Goal: Task Accomplishment & Management: Use online tool/utility

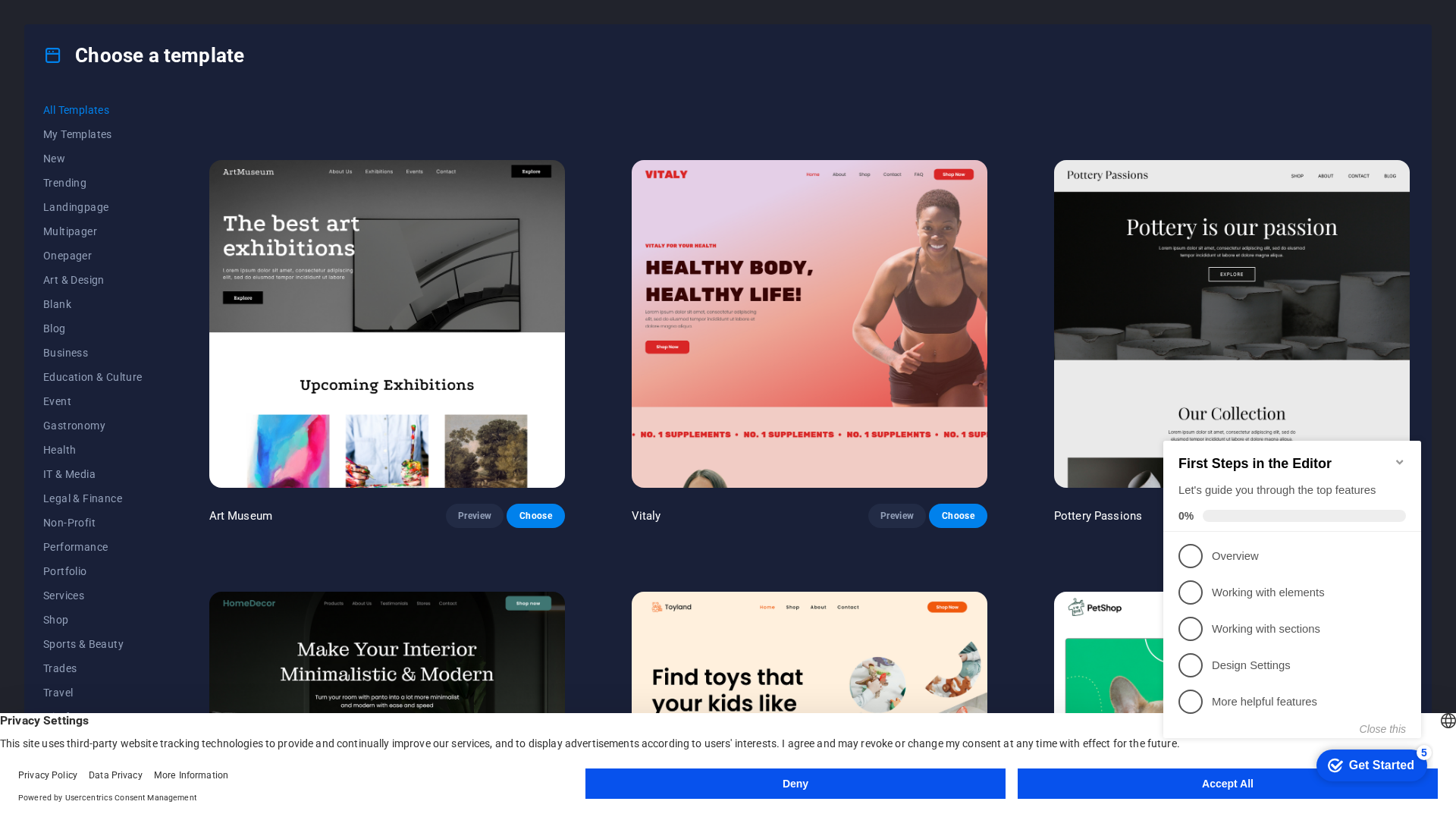
scroll to position [379, 0]
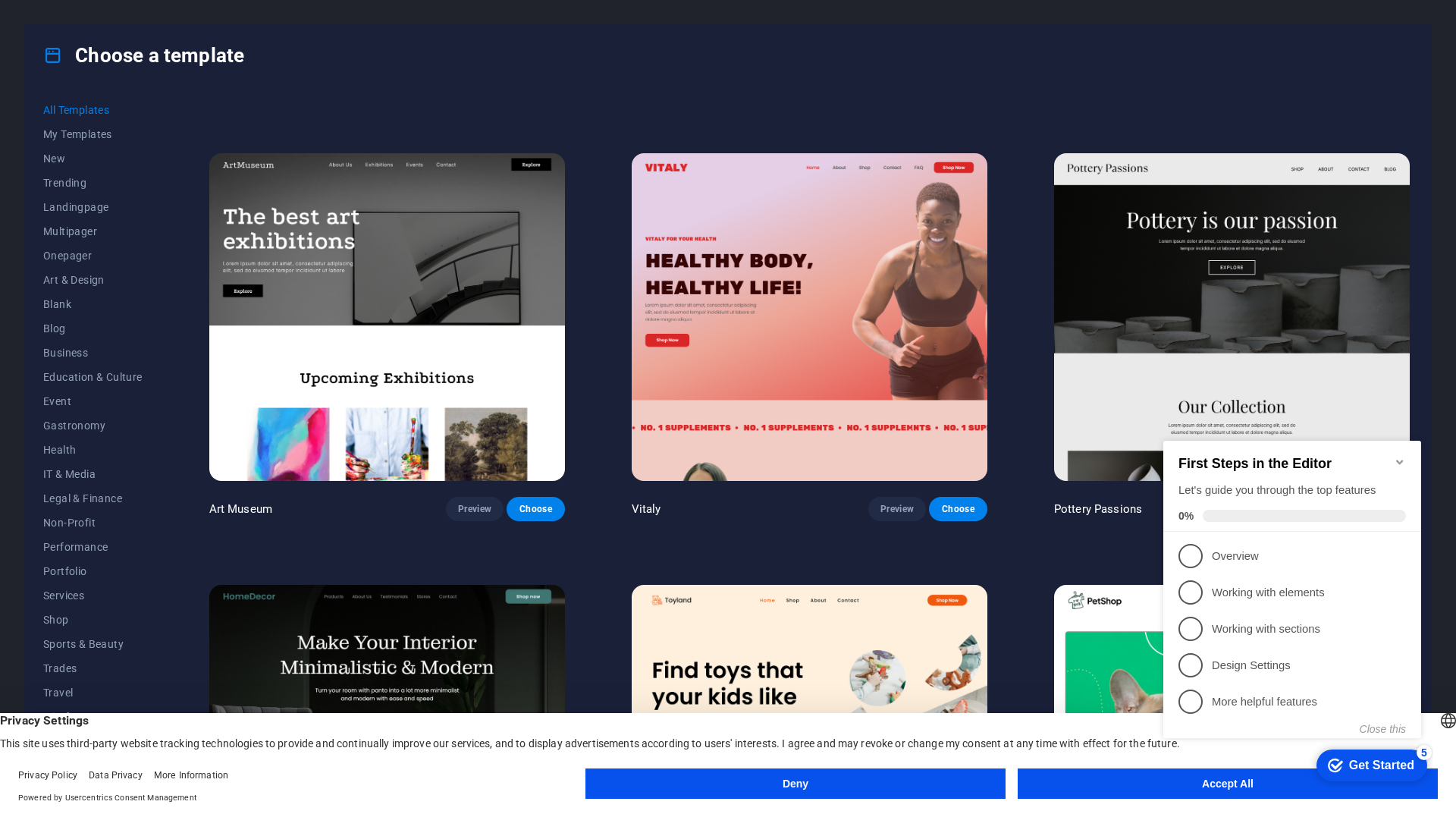
click at [1289, 788] on appcues-checklist "Contextual help checklist present on screen" at bounding box center [1295, 605] width 276 height 372
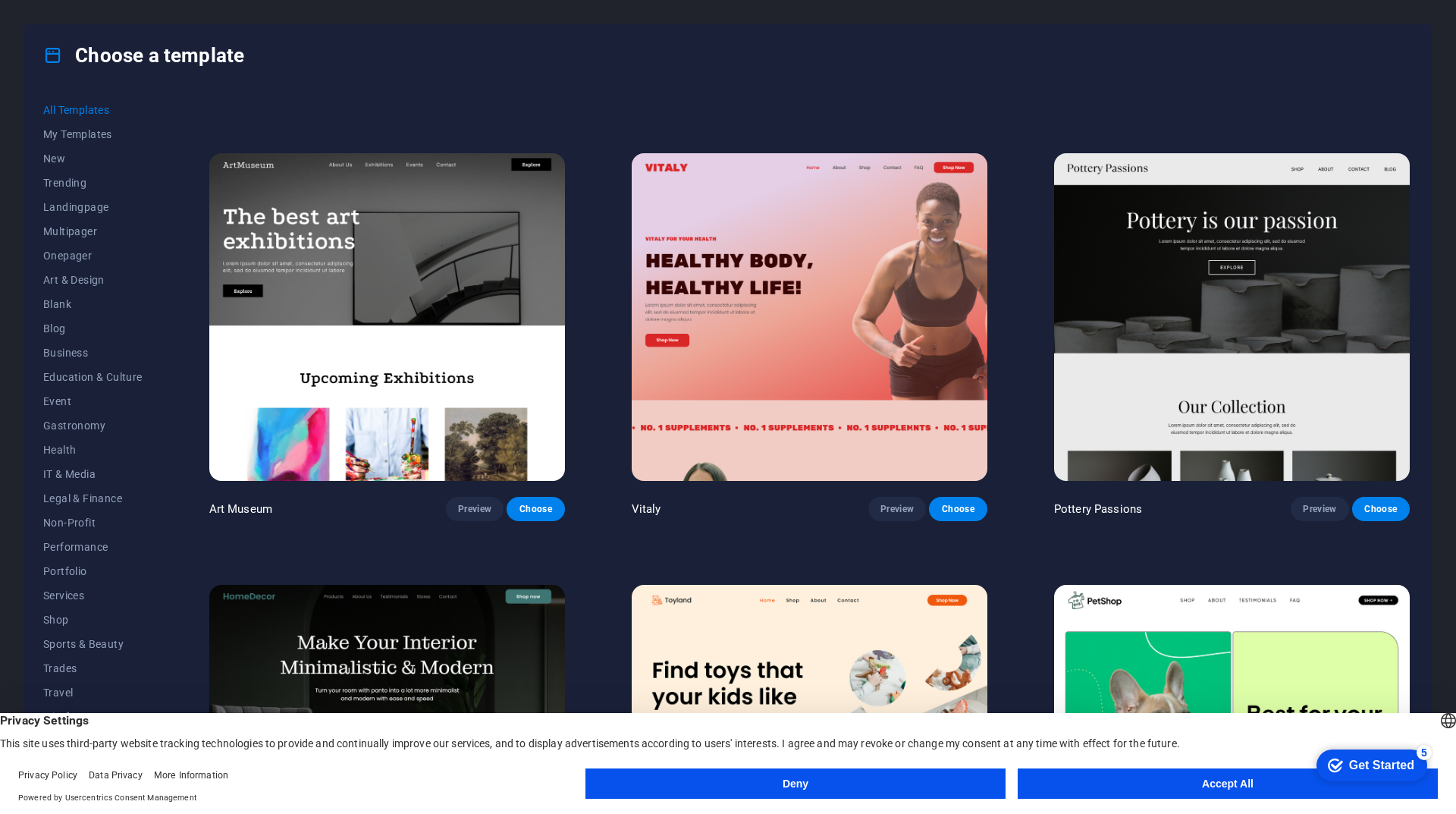
click at [1203, 784] on button "Accept All" at bounding box center [1228, 783] width 420 height 31
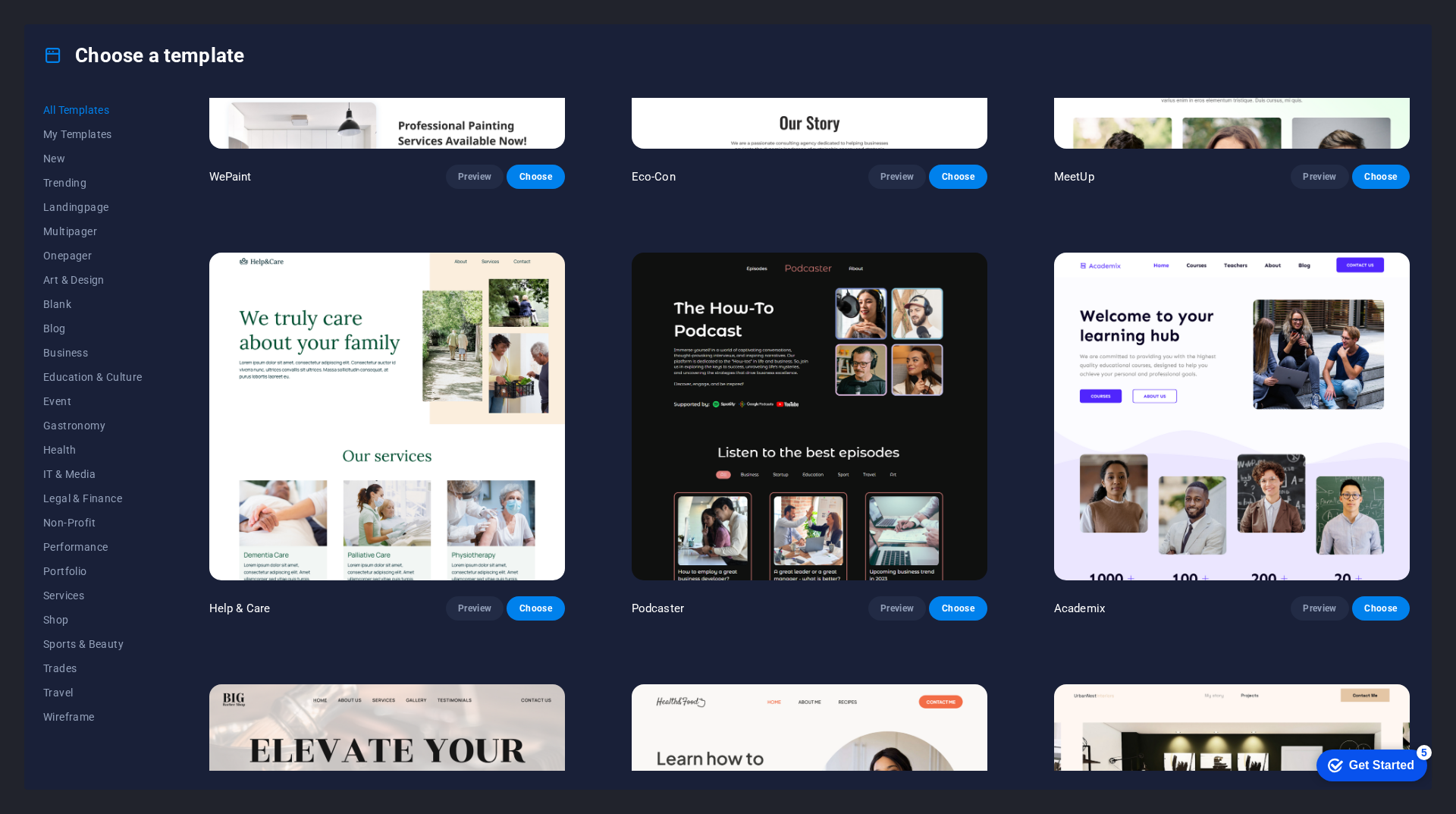
scroll to position [2124, 0]
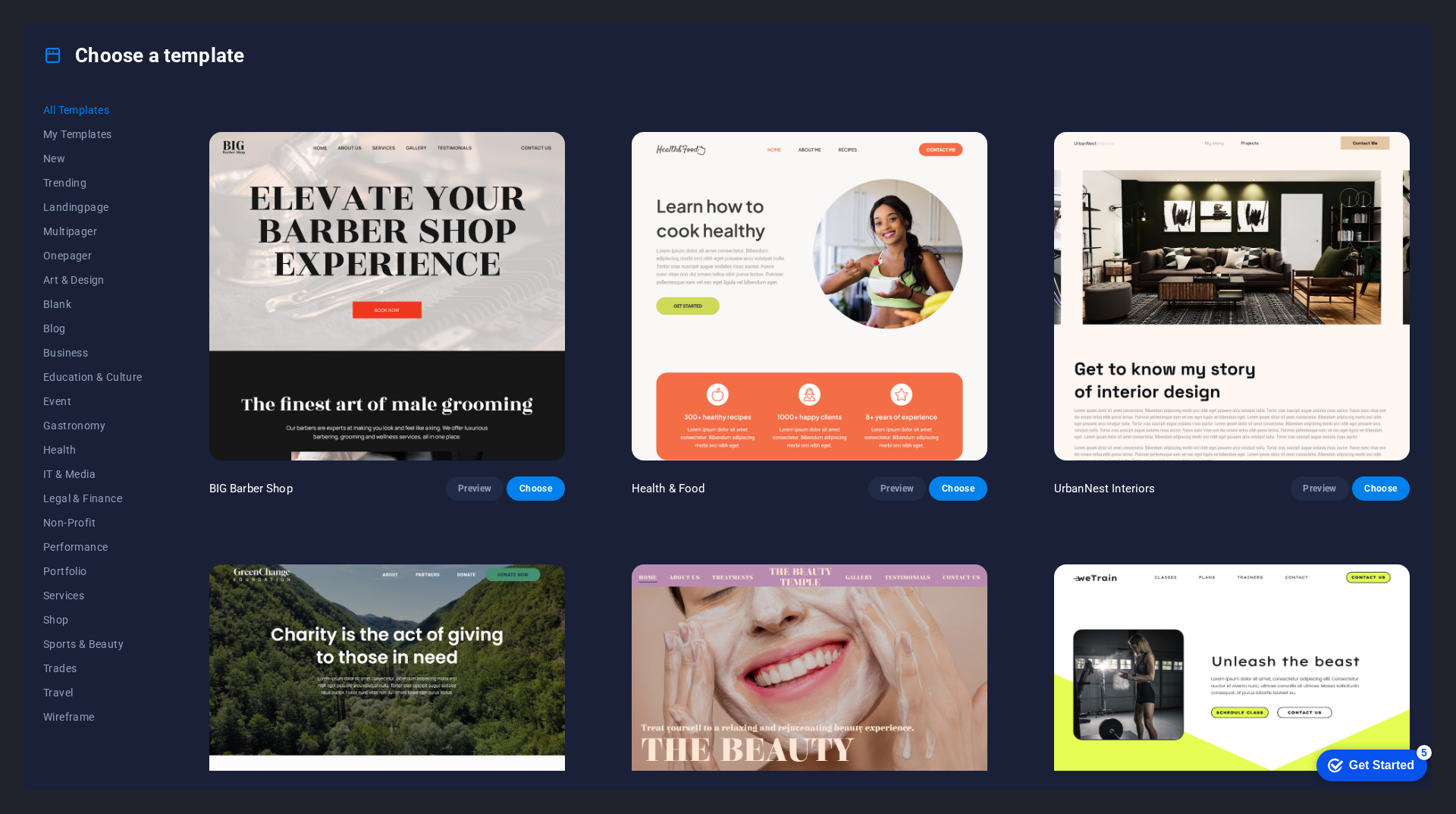
scroll to position [2656, 0]
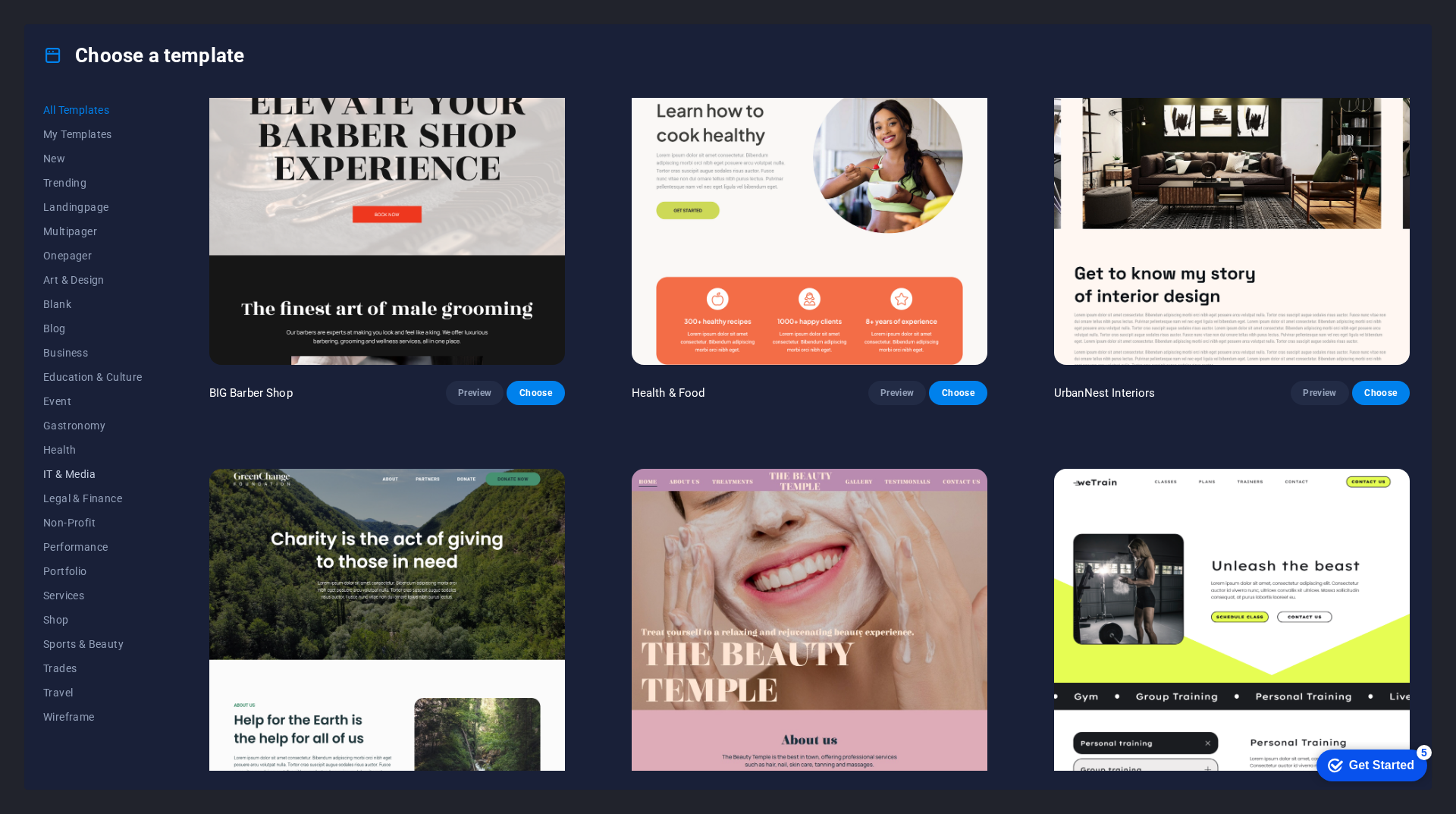
click at [87, 465] on button "IT & Media" at bounding box center [92, 473] width 100 height 24
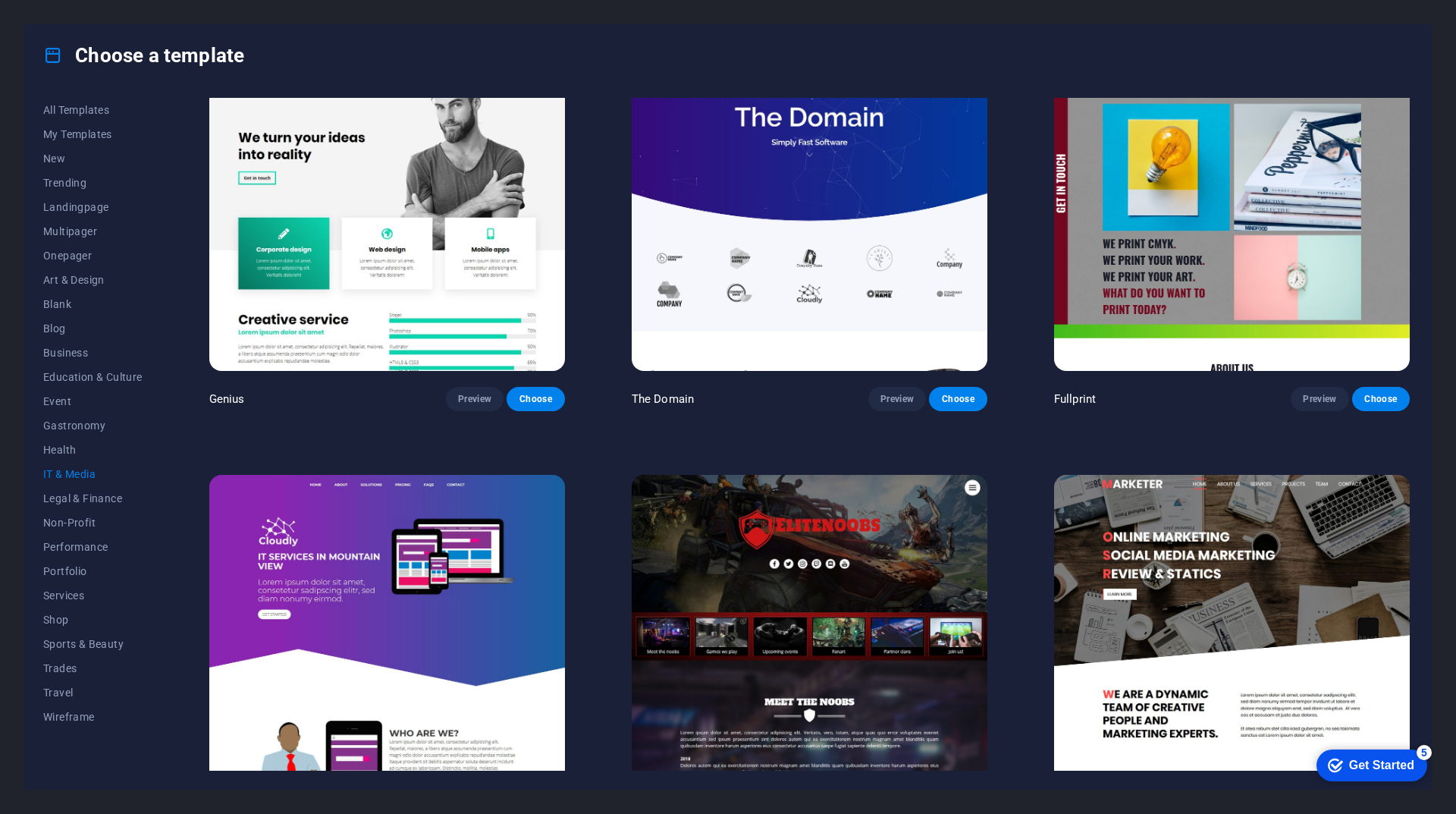
scroll to position [986, 0]
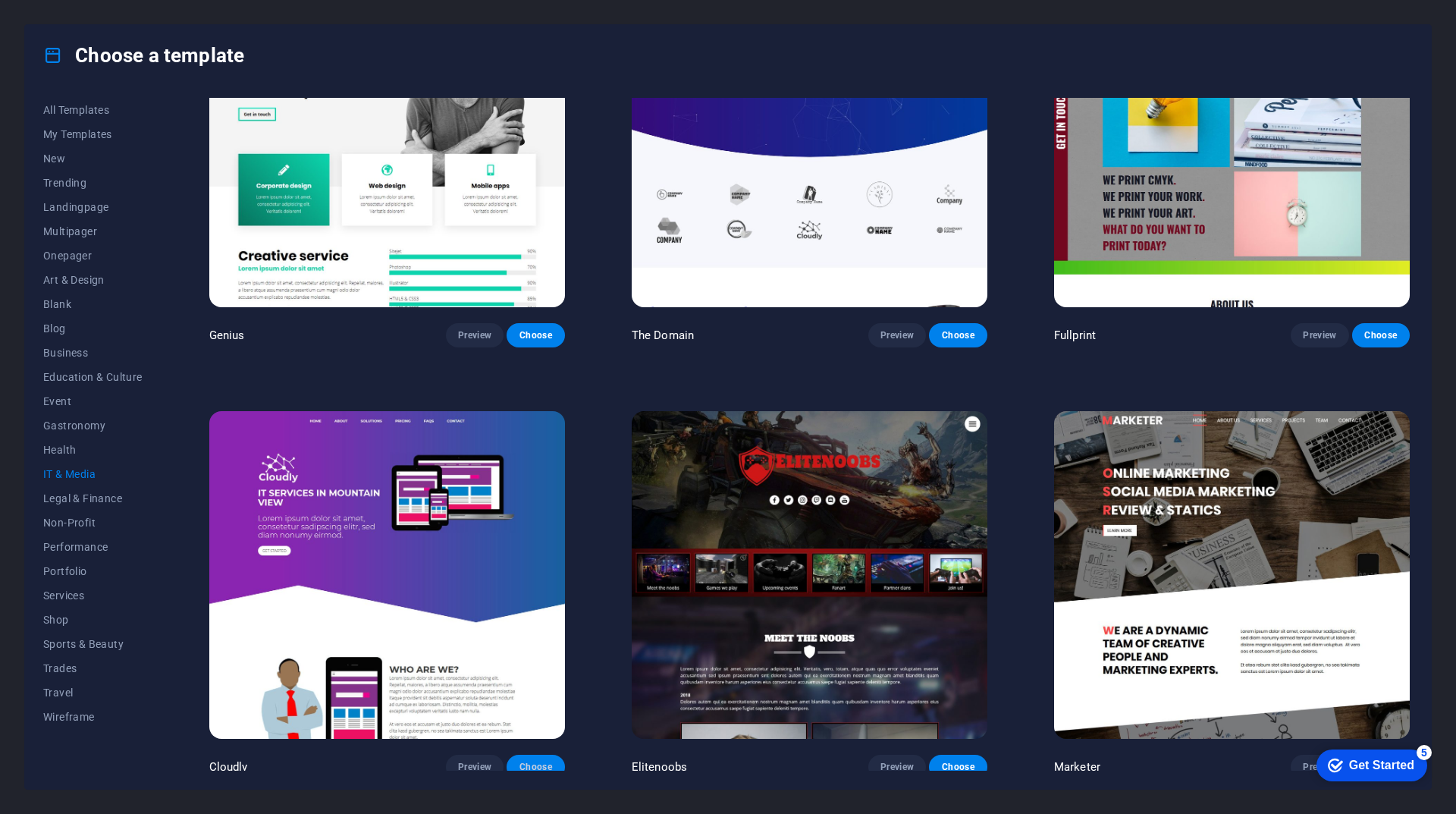
click at [535, 761] on span "Choose" at bounding box center [535, 767] width 33 height 12
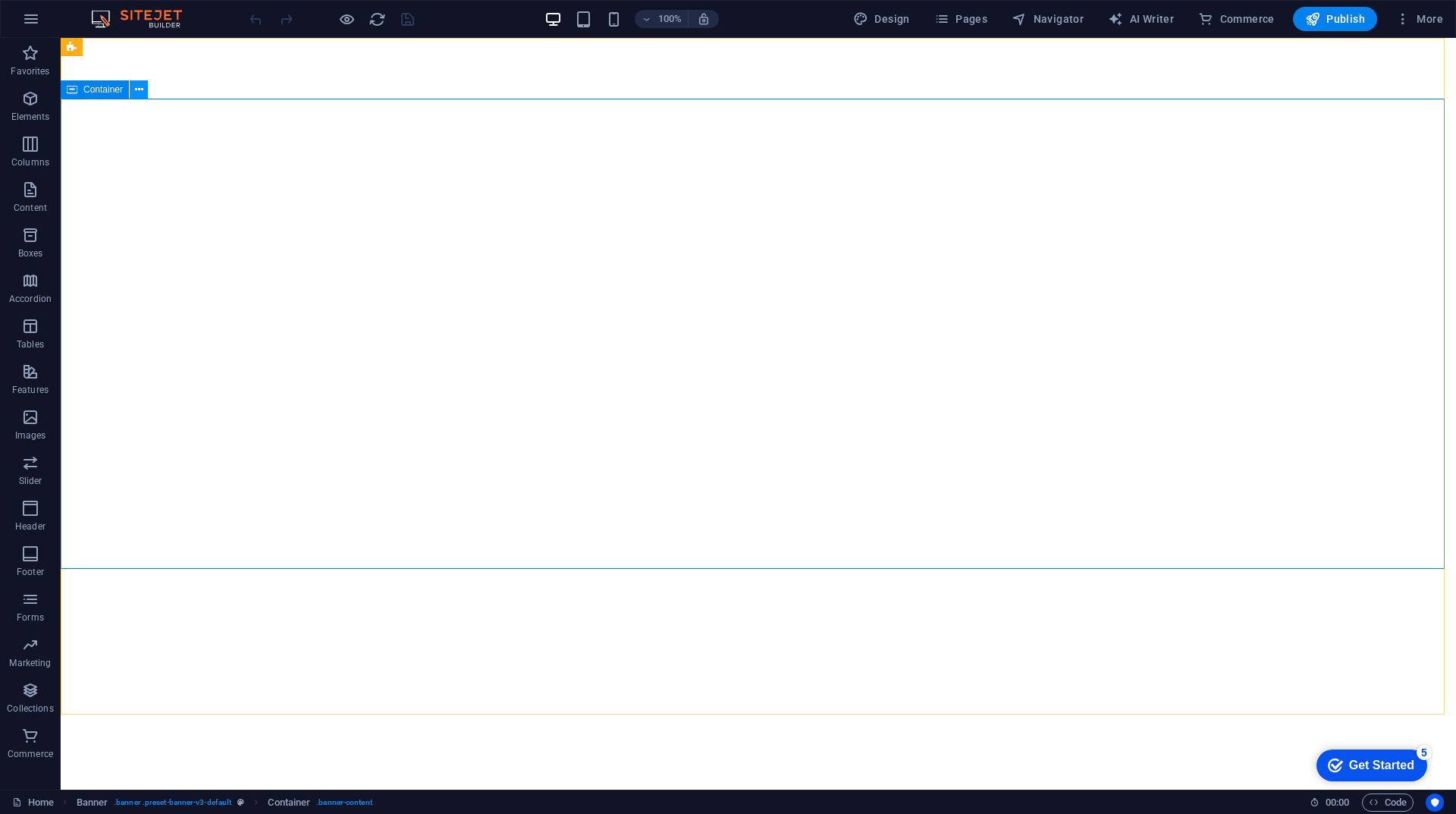
click at [139, 92] on icon at bounding box center [139, 89] width 8 height 16
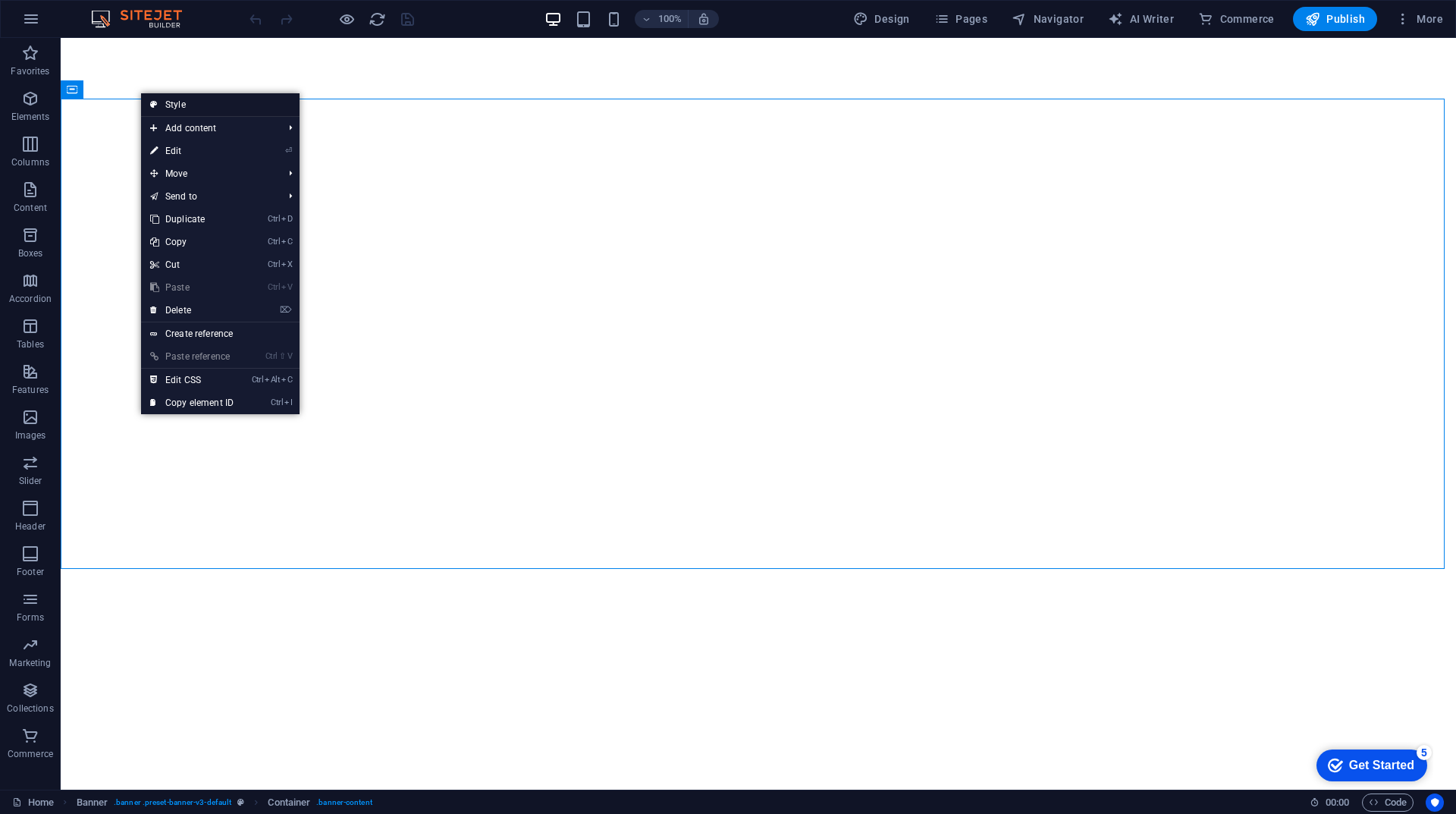
click at [182, 113] on link "Style" at bounding box center [220, 105] width 158 height 23
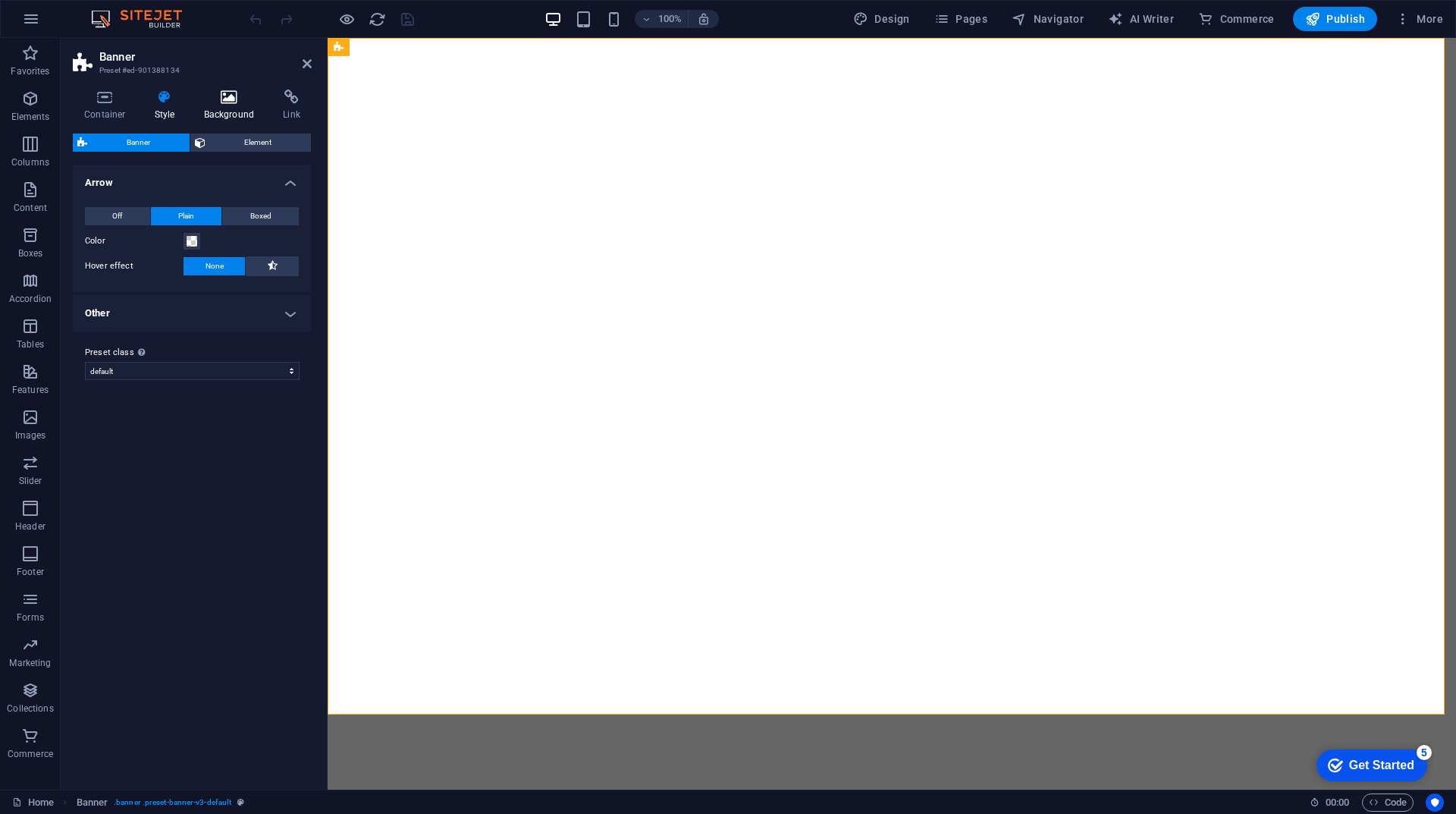
click at [232, 115] on h4 "Background" at bounding box center [232, 106] width 80 height 32
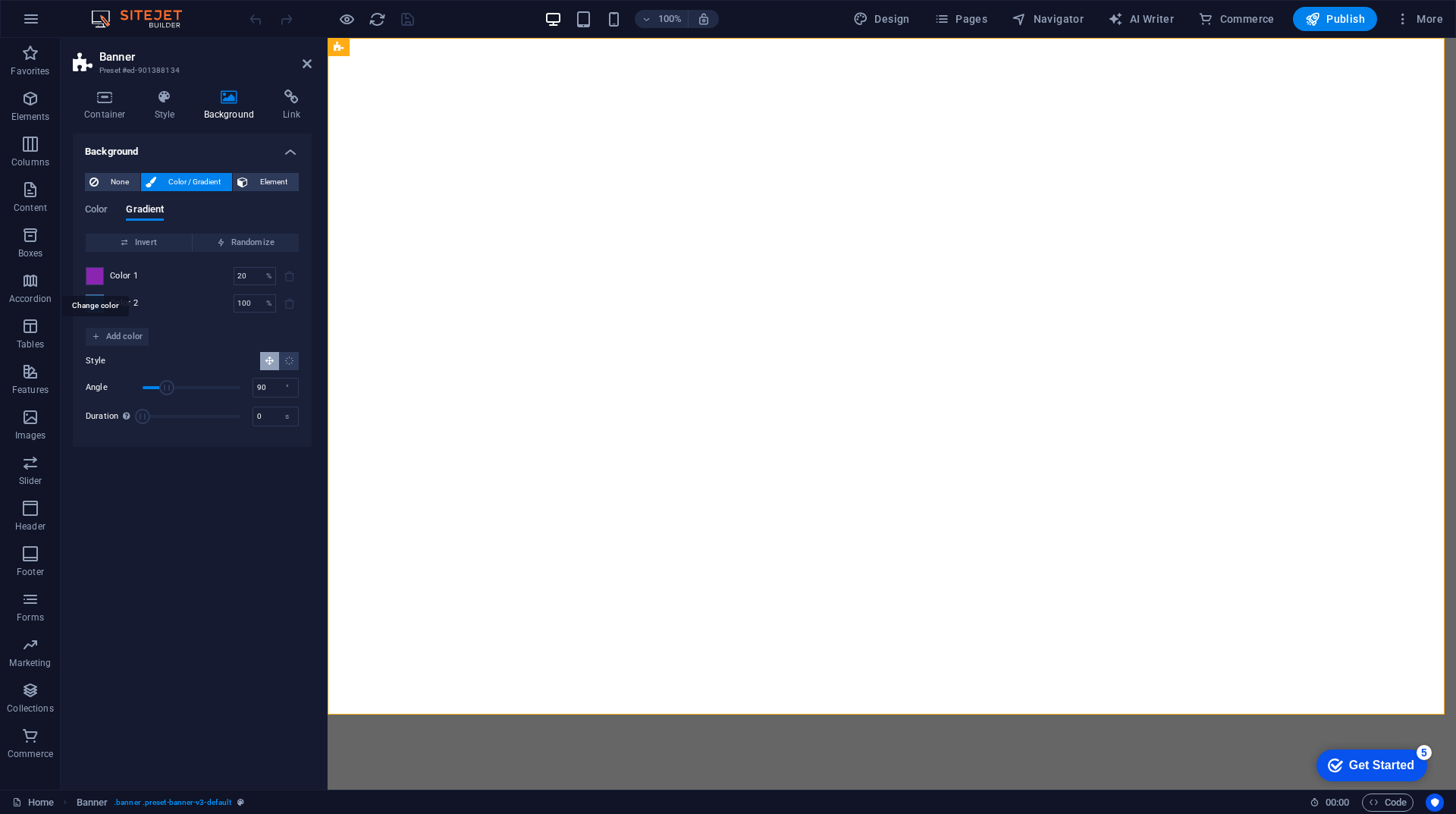
click at [95, 280] on span at bounding box center [95, 276] width 16 height 16
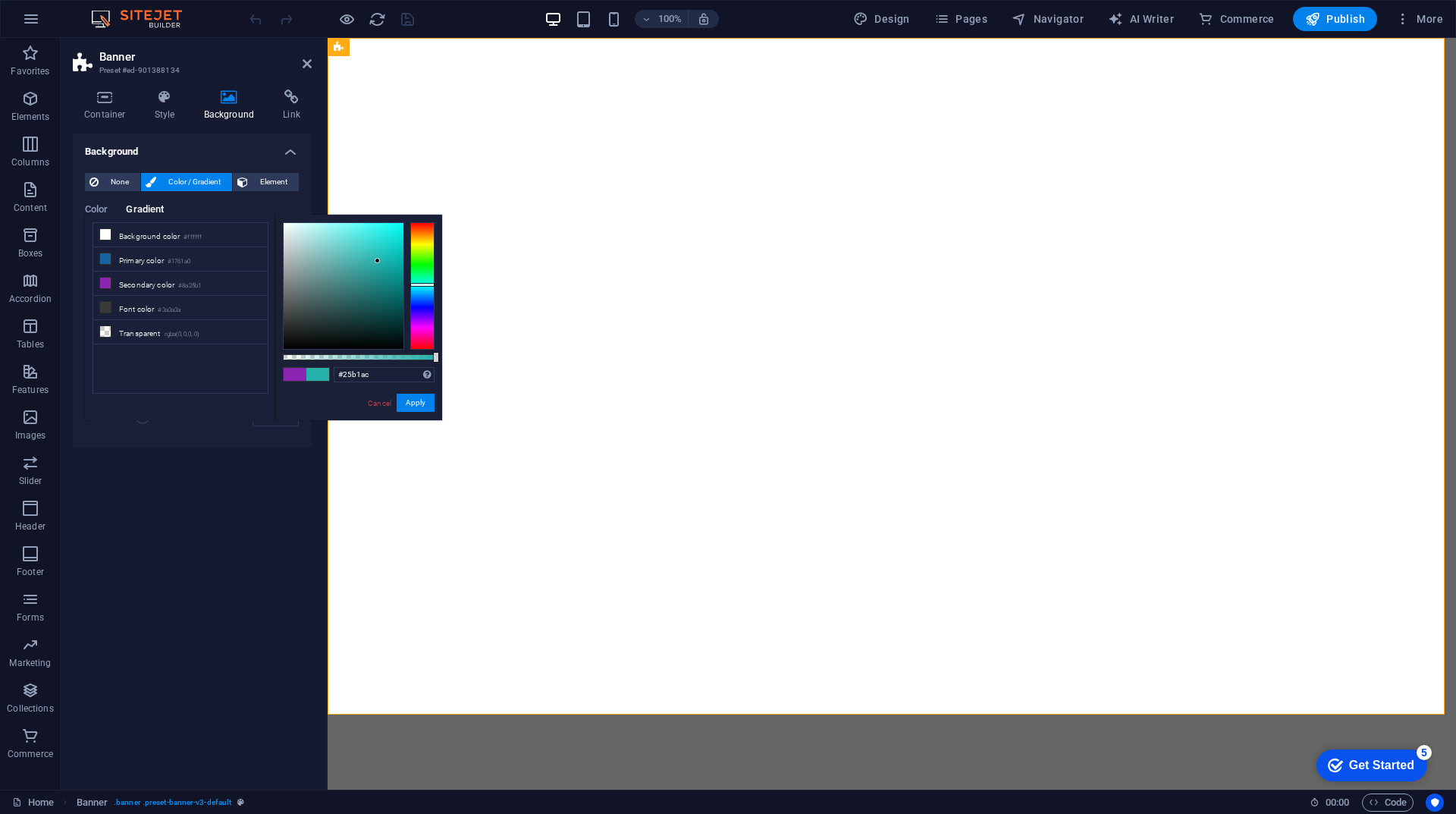
click at [418, 285] on div at bounding box center [422, 286] width 24 height 128
click at [420, 299] on div at bounding box center [422, 286] width 24 height 128
drag, startPoint x: 420, startPoint y: 299, endPoint x: 420, endPoint y: 285, distance: 14.0
click at [420, 285] on div at bounding box center [422, 285] width 24 height 4
type input "#25acb1"
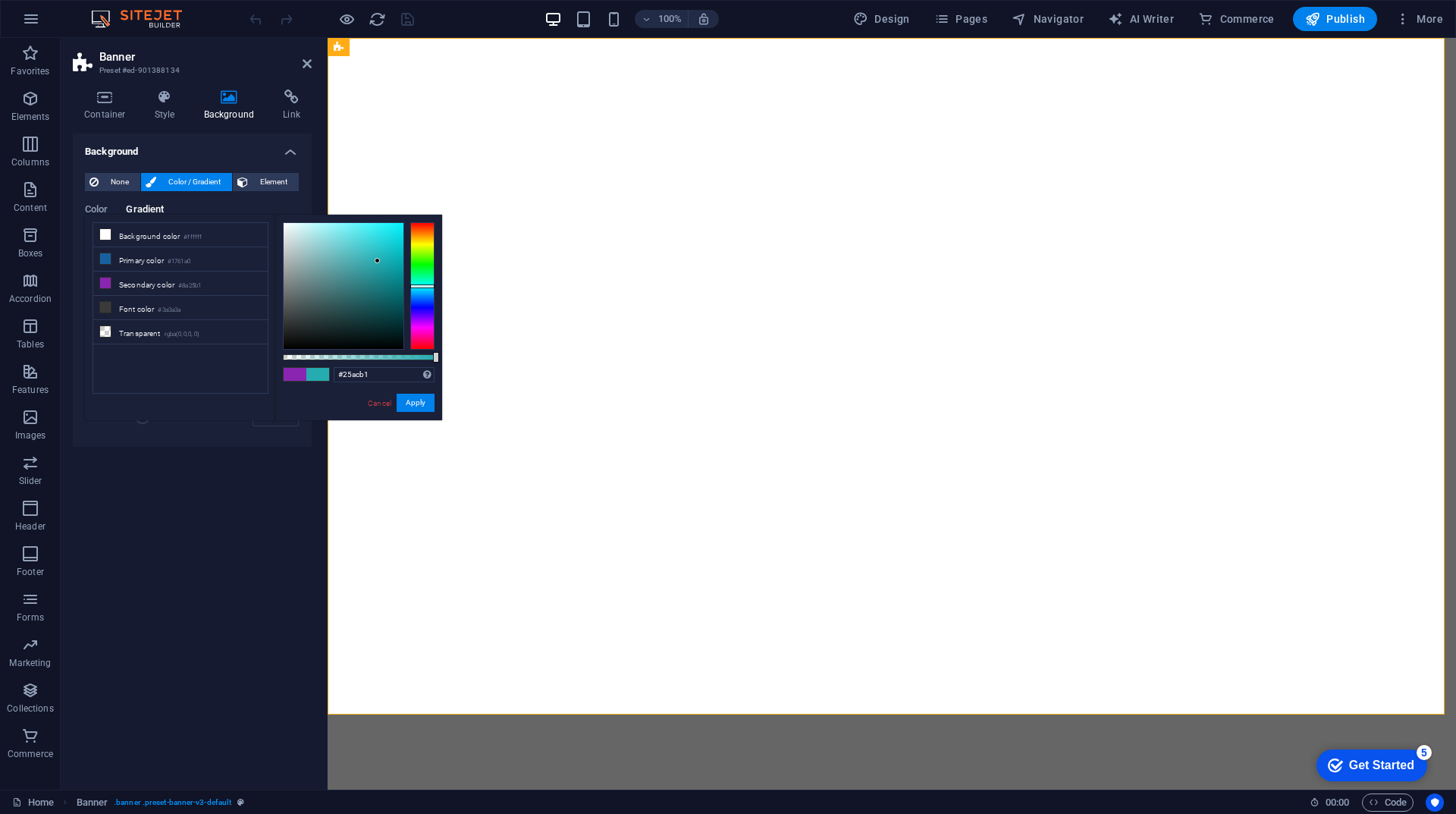
click at [424, 286] on div at bounding box center [422, 286] width 24 height 4
click at [417, 402] on button "Apply" at bounding box center [416, 402] width 38 height 18
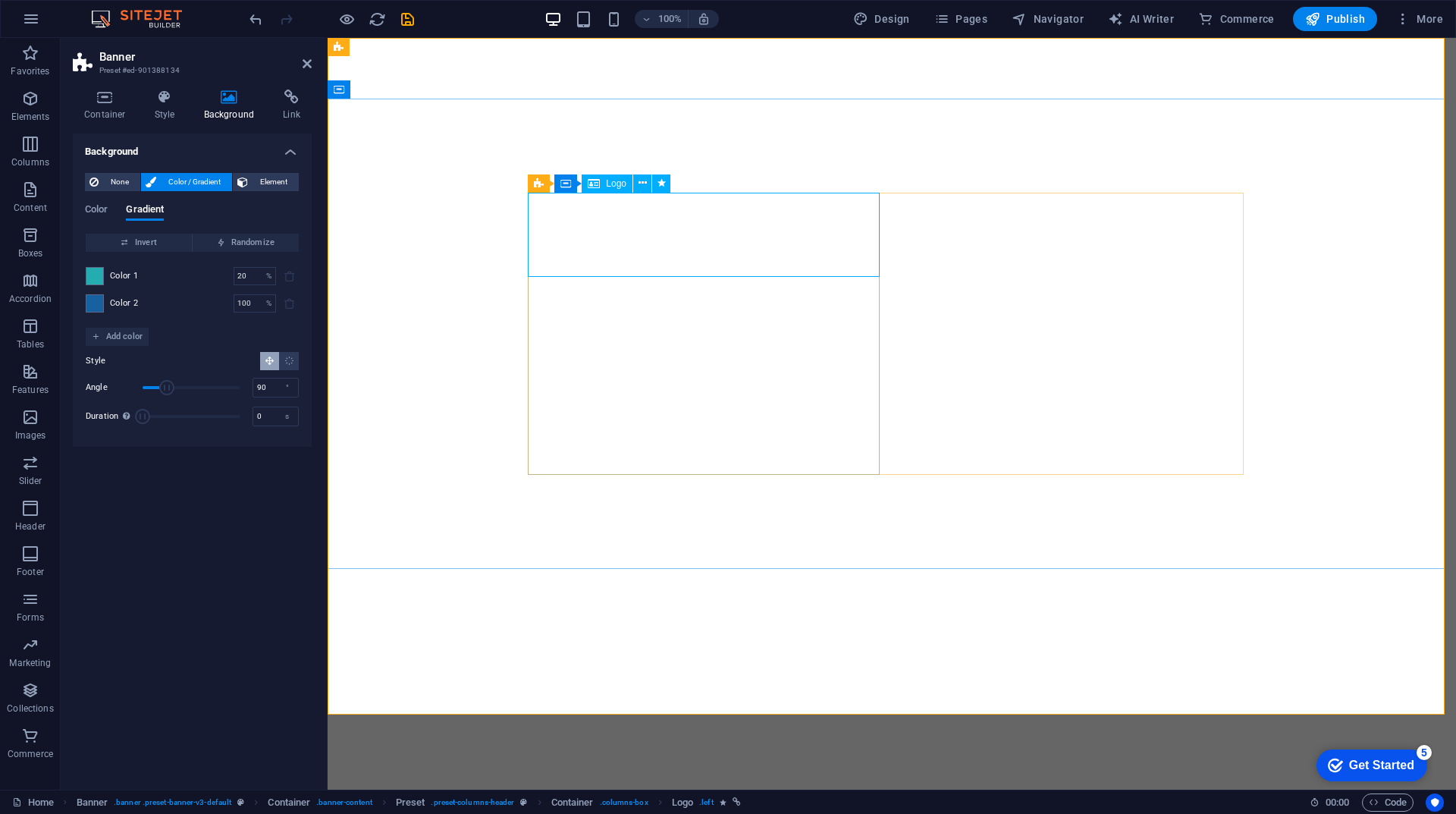
click at [614, 185] on span "Logo" at bounding box center [616, 183] width 21 height 9
click at [643, 186] on icon at bounding box center [643, 183] width 8 height 16
click at [630, 181] on icon at bounding box center [633, 183] width 8 height 16
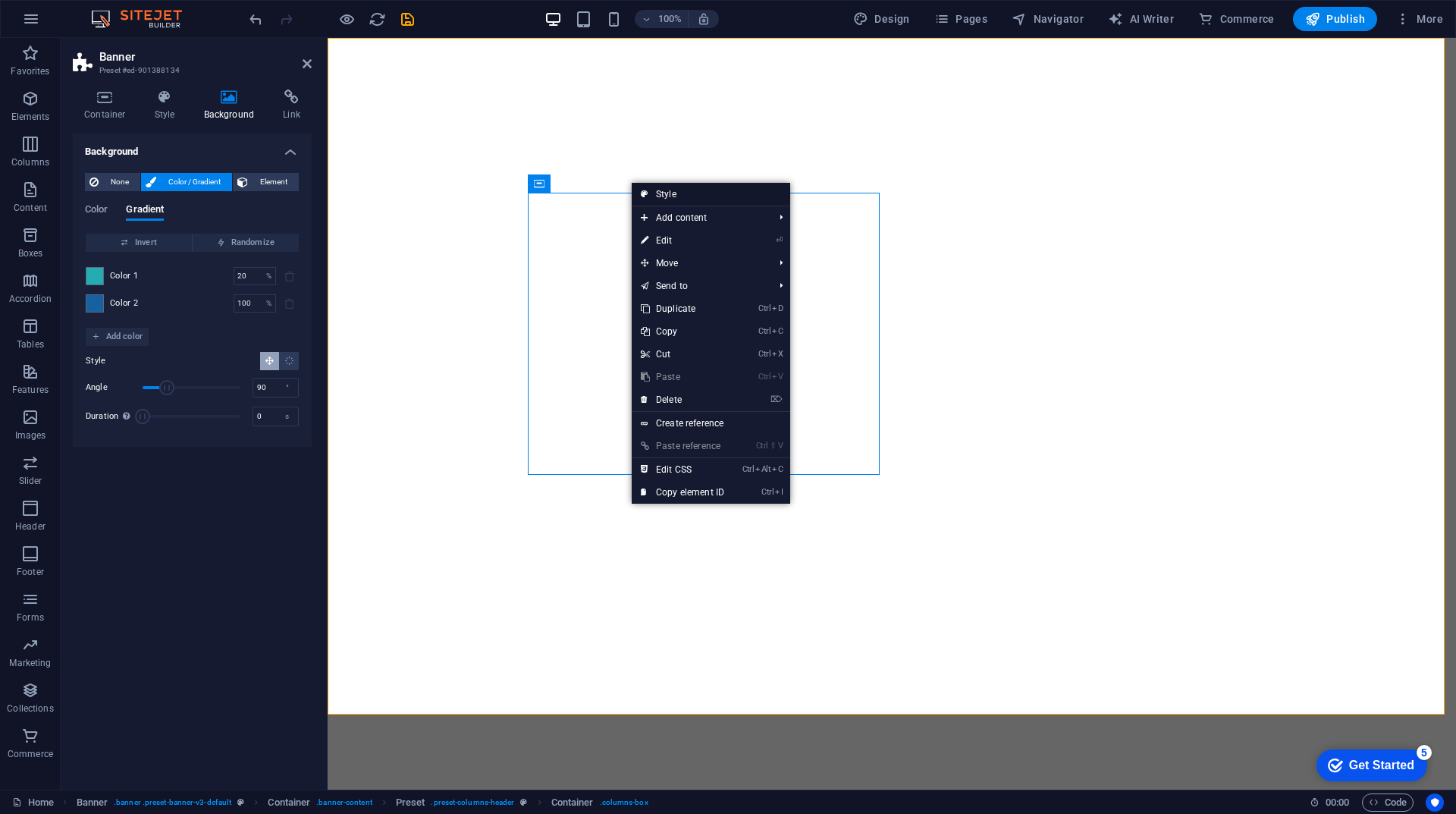
click at [656, 194] on link "Style" at bounding box center [711, 195] width 158 height 23
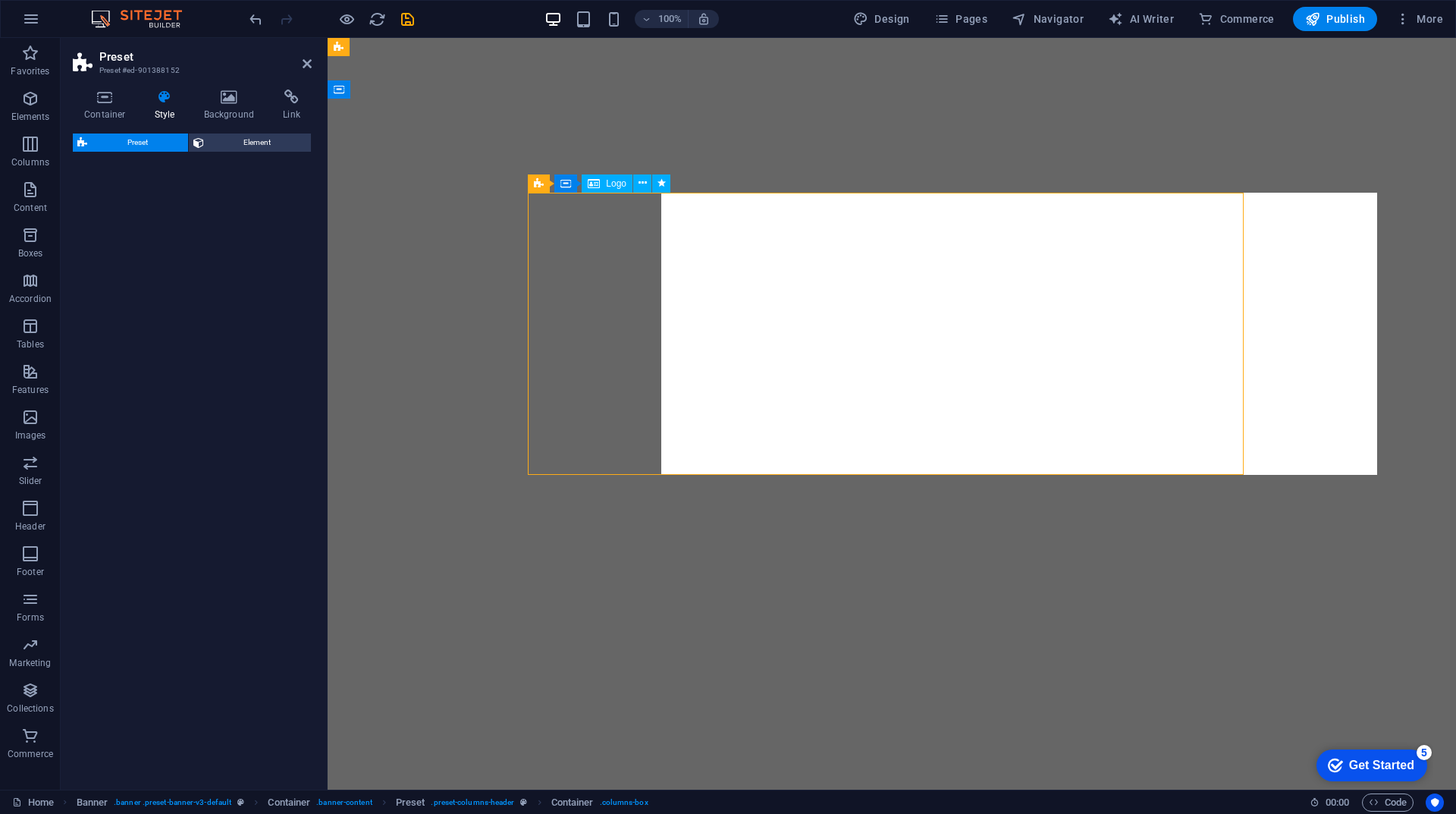
select select "px"
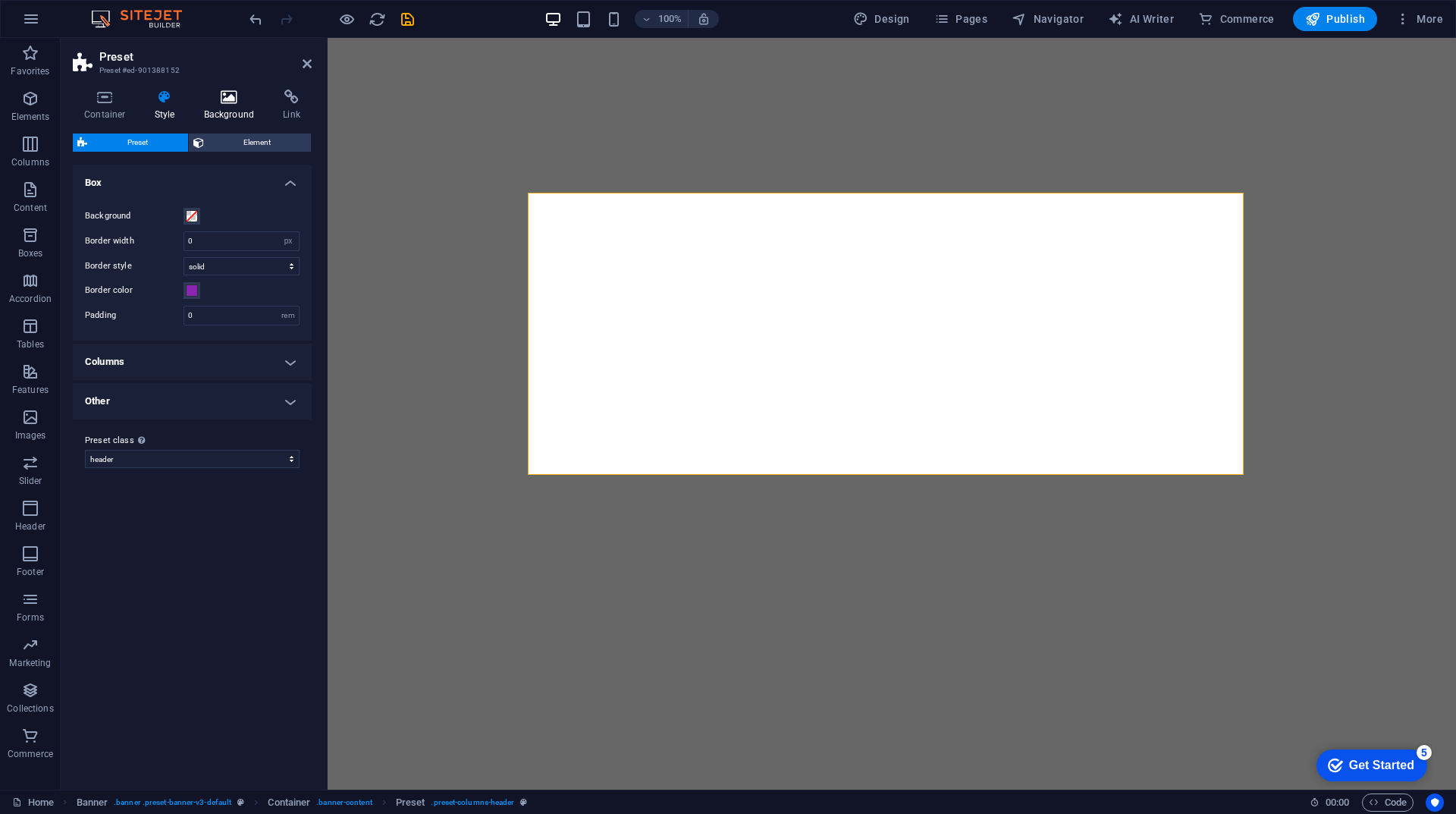
click at [238, 111] on h4 "Background" at bounding box center [232, 106] width 80 height 32
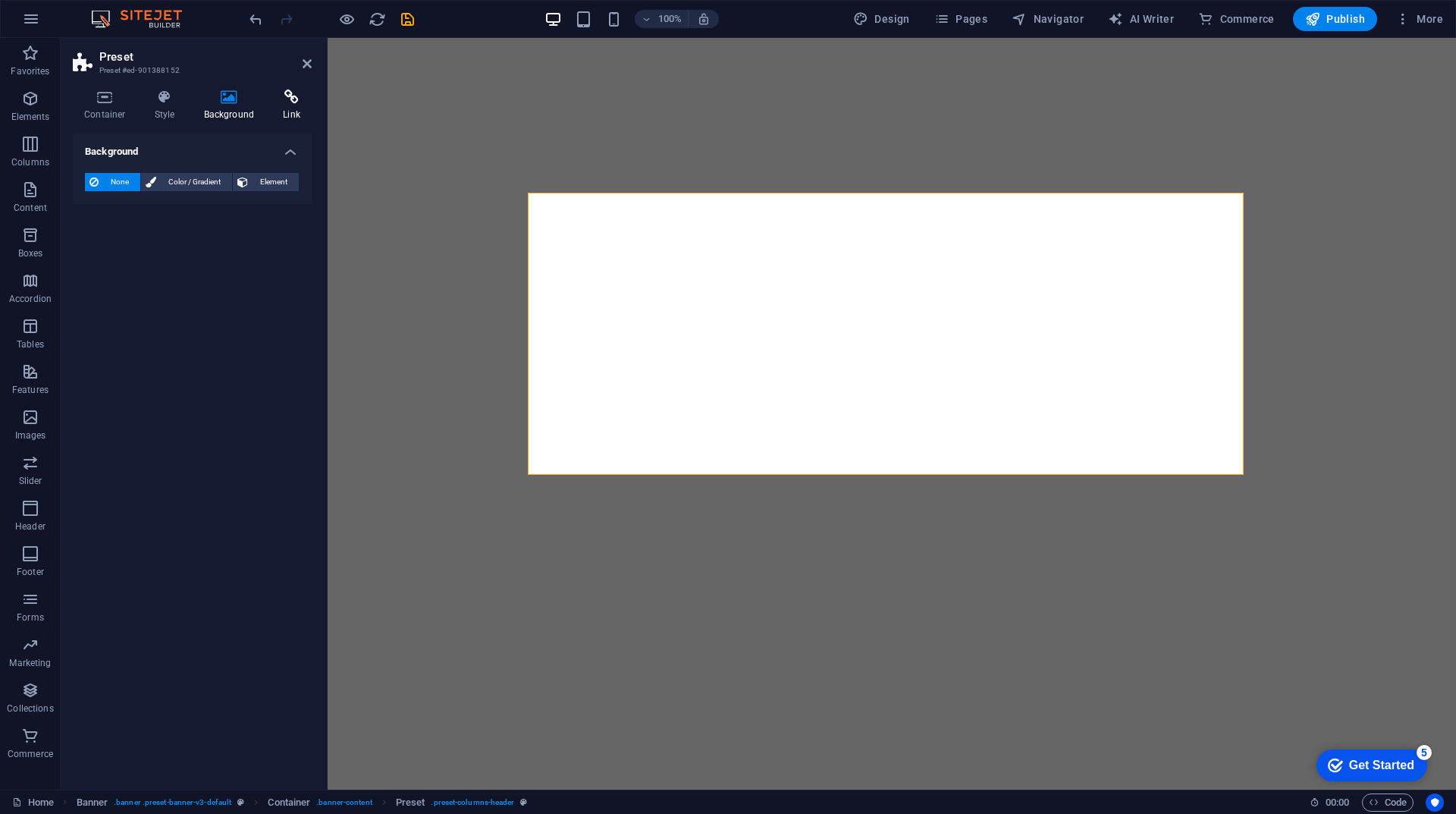
click at [288, 110] on h4 "Link" at bounding box center [291, 106] width 40 height 32
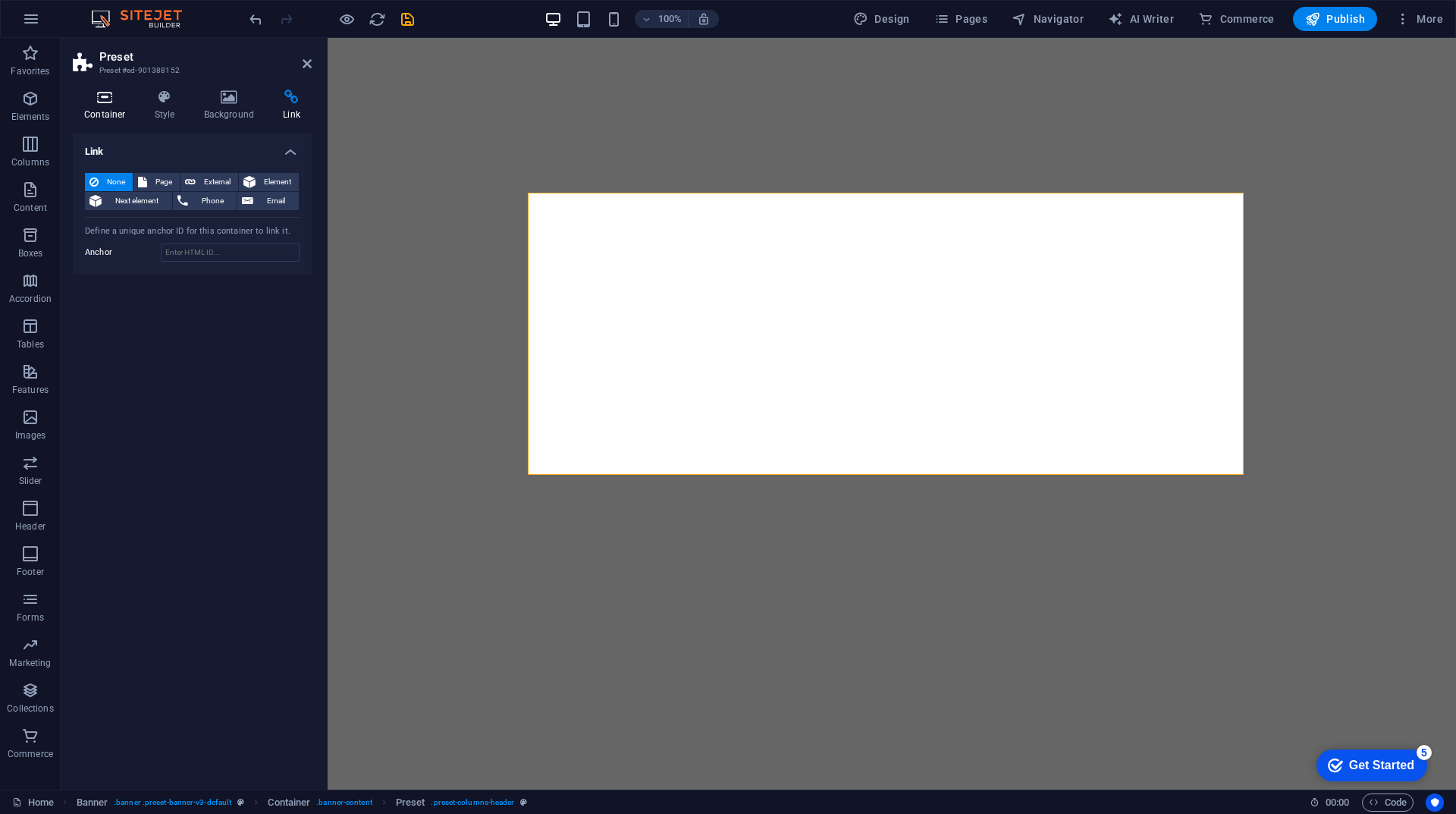
click at [117, 118] on h4 "Container" at bounding box center [108, 106] width 71 height 32
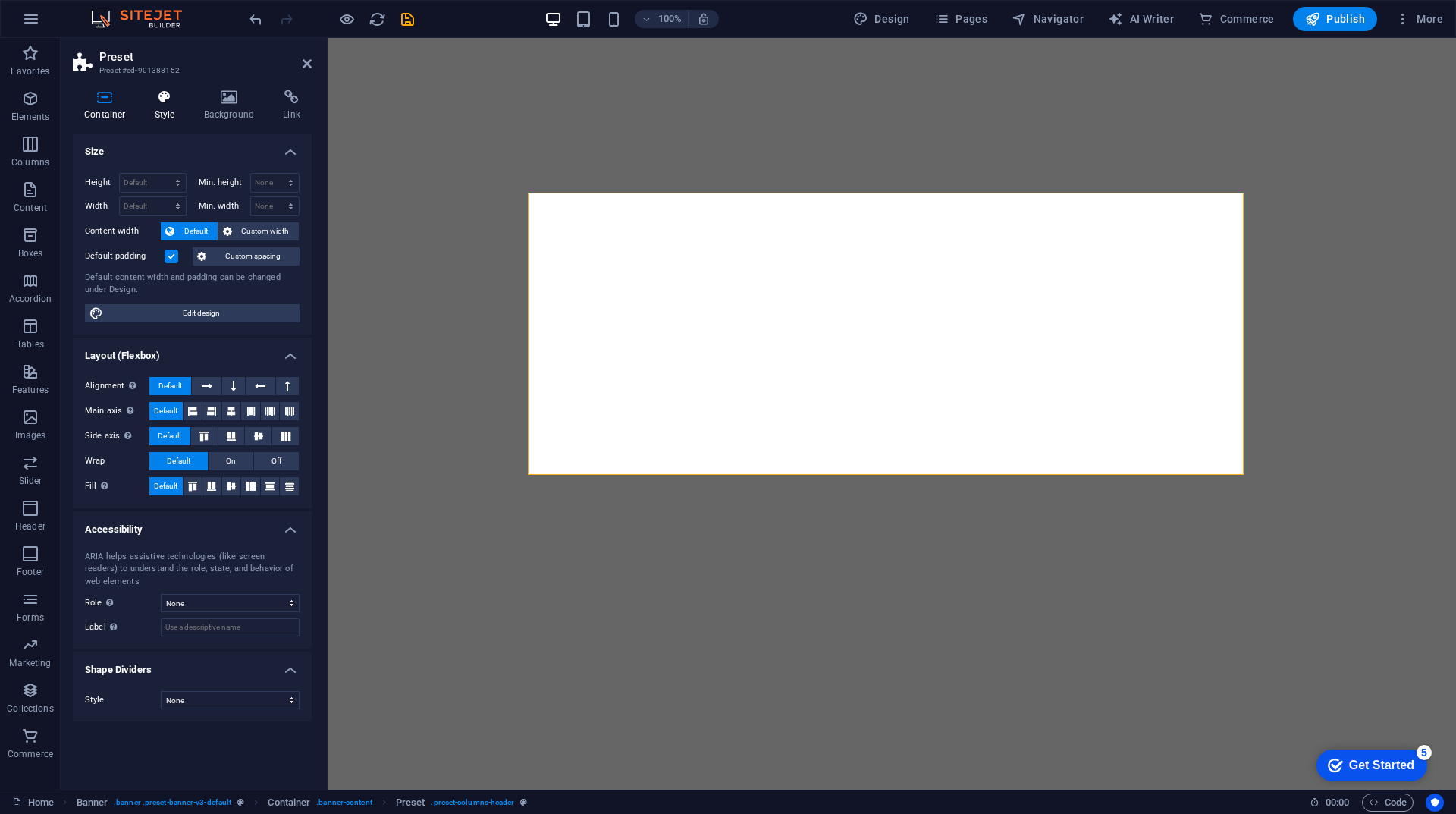
click at [161, 112] on h4 "Style" at bounding box center [168, 106] width 49 height 32
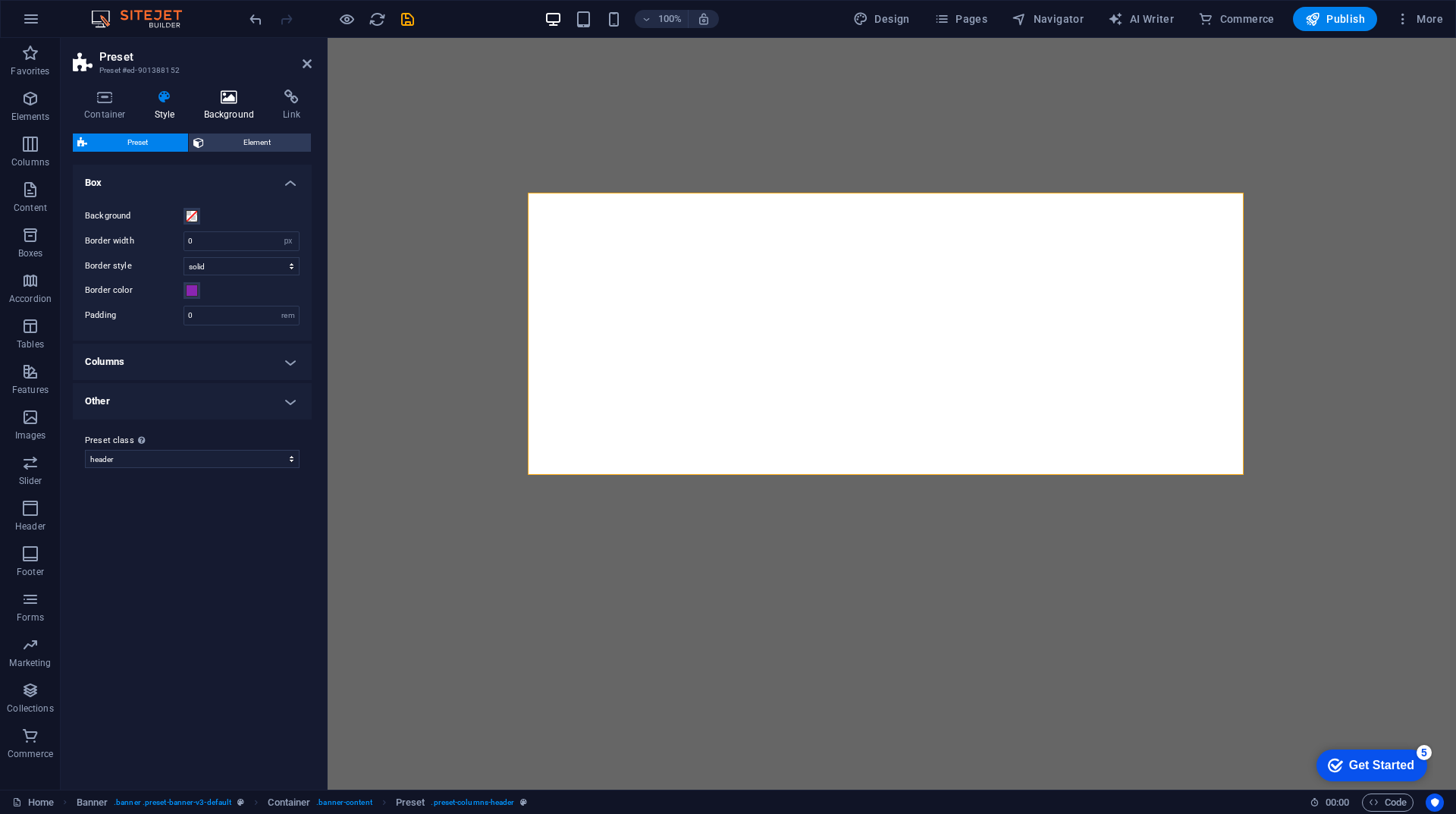
click at [223, 115] on h4 "Background" at bounding box center [232, 106] width 80 height 32
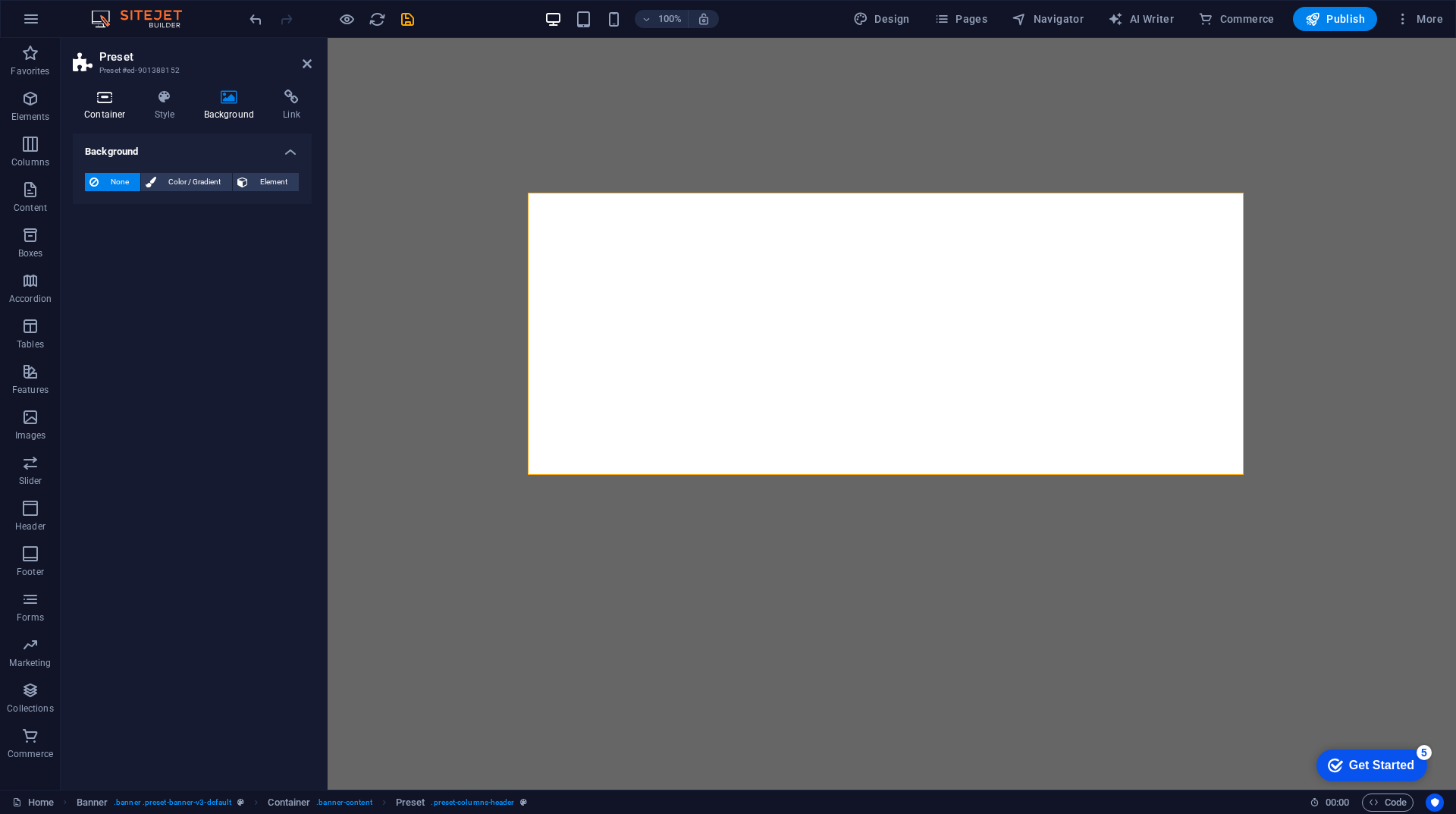
click at [108, 115] on h4 "Container" at bounding box center [108, 106] width 71 height 32
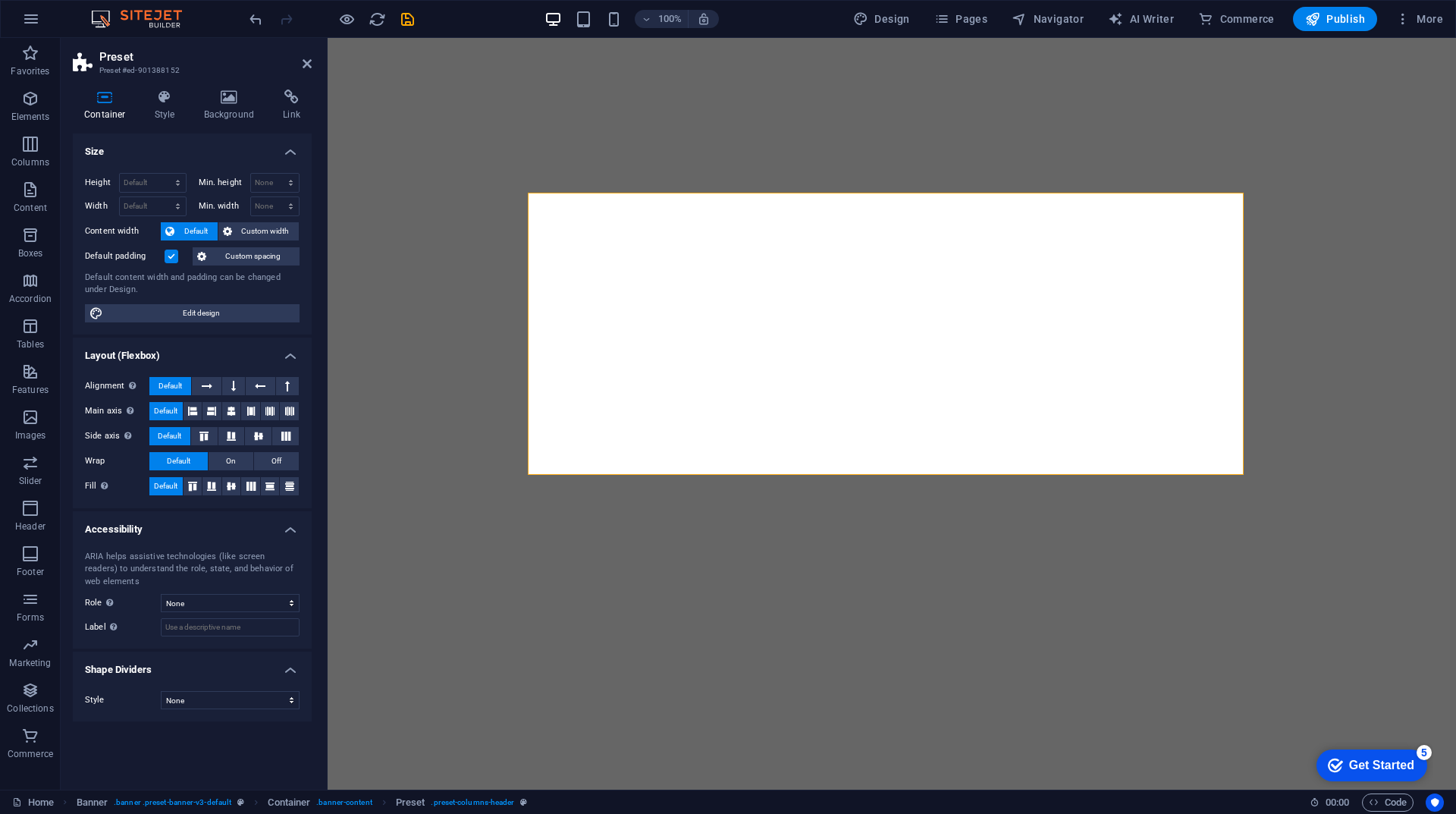
click at [108, 115] on h4 "Container" at bounding box center [108, 106] width 71 height 32
click at [280, 111] on h4 "Link" at bounding box center [291, 106] width 40 height 32
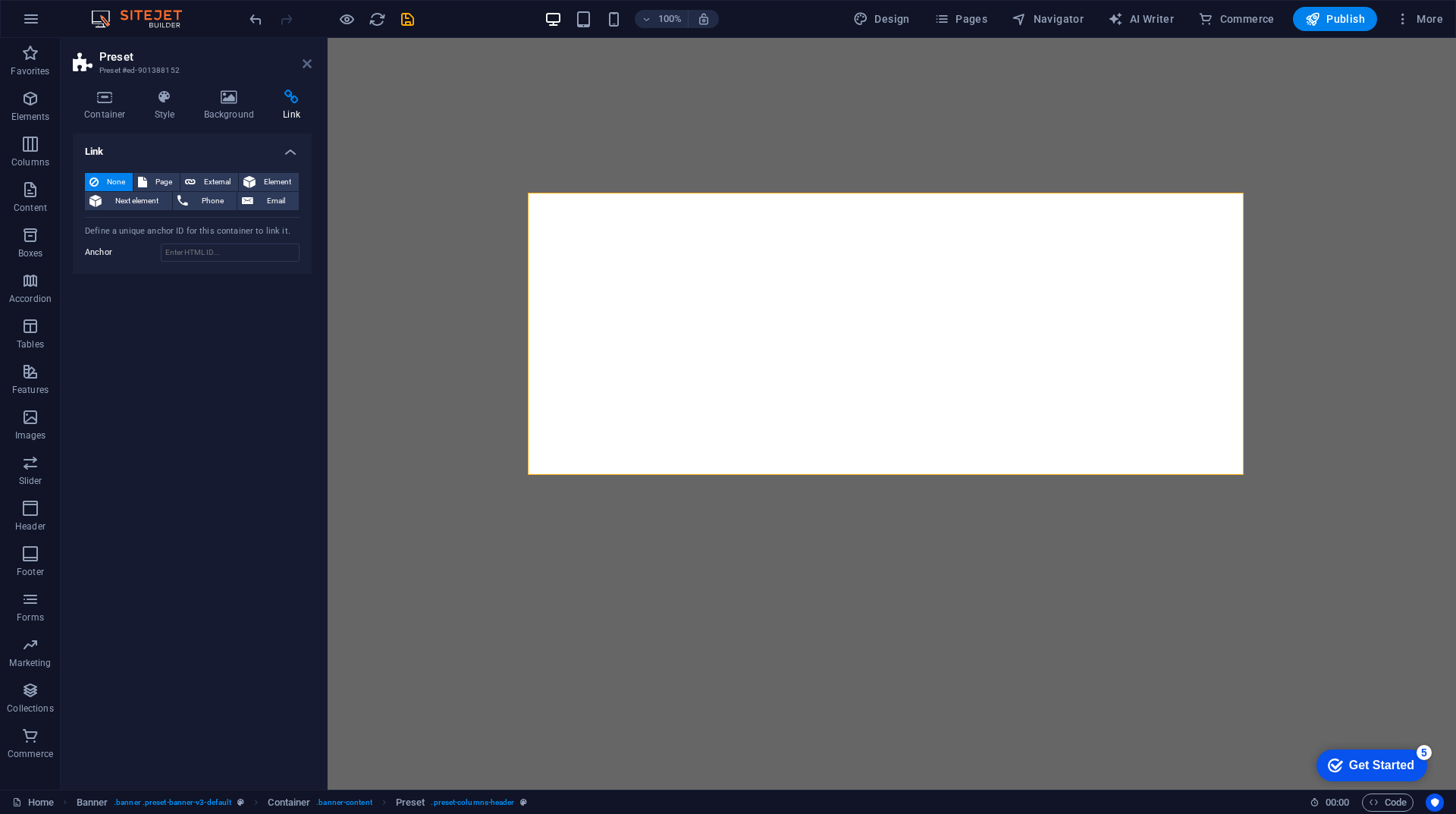
click at [308, 62] on icon at bounding box center [307, 64] width 9 height 12
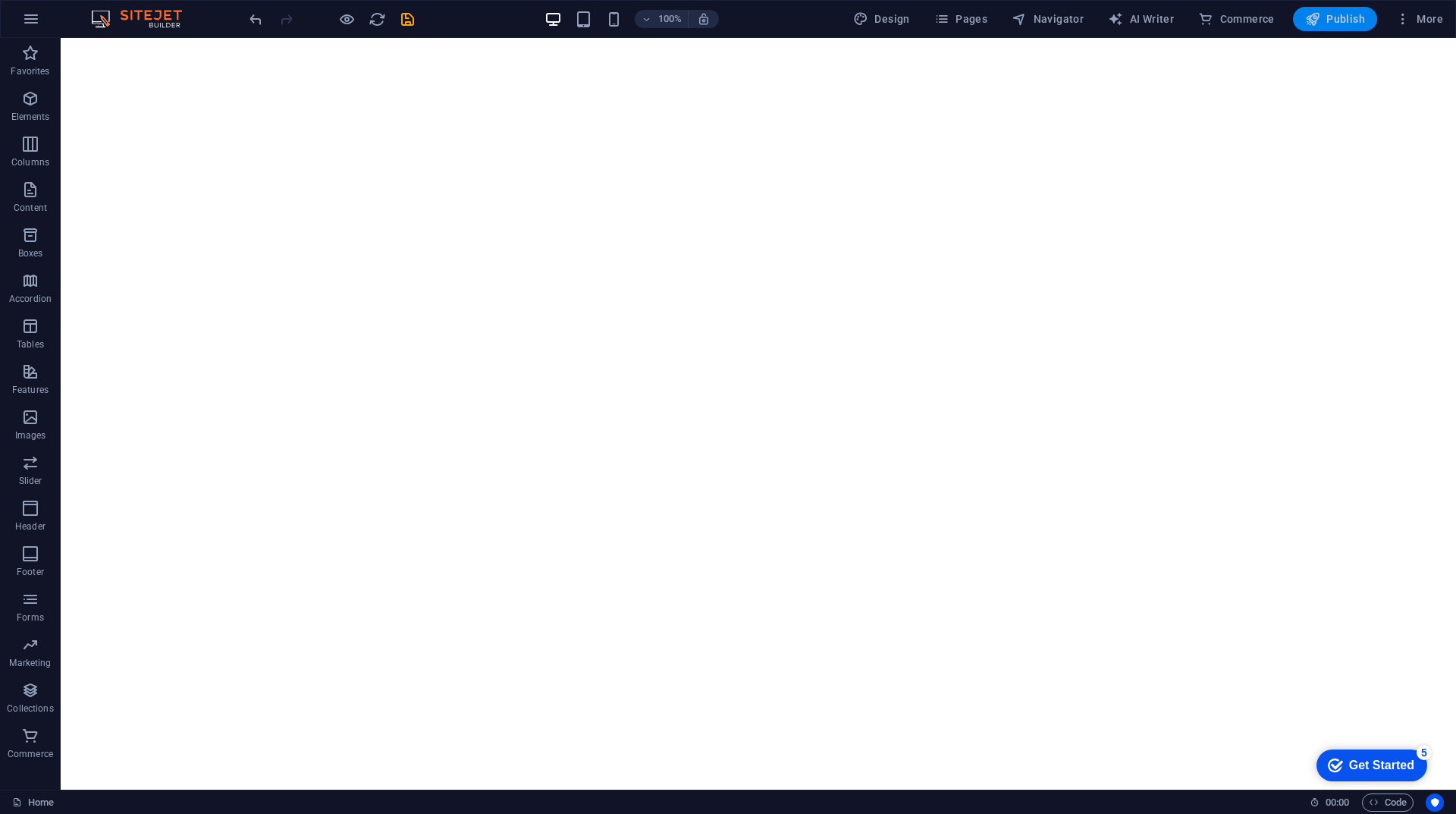
click at [1318, 29] on button "Publish" at bounding box center [1336, 18] width 84 height 24
